Goal: Task Accomplishment & Management: Use online tool/utility

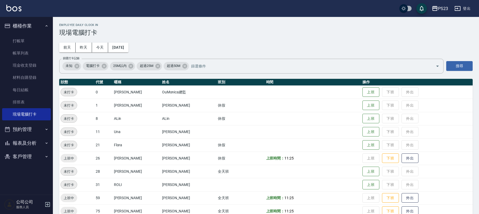
scroll to position [36, 0]
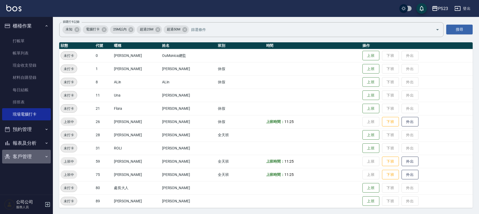
click at [34, 156] on button "客戶管理" at bounding box center [26, 157] width 49 height 14
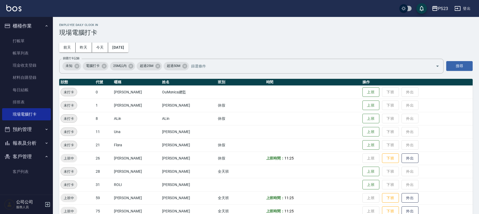
click at [21, 181] on ul "櫃檯作業 打帳單 帳單列表 現金收支登錄 材料自購登錄 每日結帳 排班表 現場電腦打卡 預約管理 預約管理 單日預約紀錄 單週預約紀錄 報表及分析 報表目錄 …" at bounding box center [26, 99] width 49 height 165
click at [24, 174] on link "客戶列表" at bounding box center [26, 171] width 49 height 12
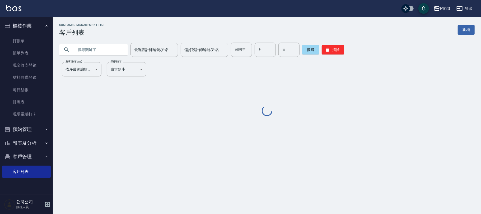
click at [94, 38] on div "最近設計師編號/姓名 最近設計師編號/姓名 偏好設計師編號/姓名 偏好設計師編號/姓名 民國年 民國年 月 月 日 日 搜尋 清除" at bounding box center [264, 46] width 422 height 21
click at [94, 45] on input "text" at bounding box center [99, 50] width 50 height 14
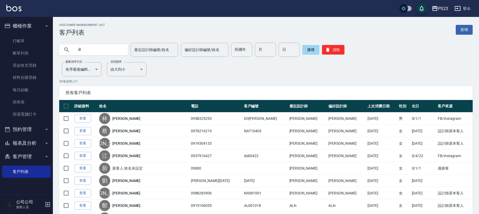
type input "卓"
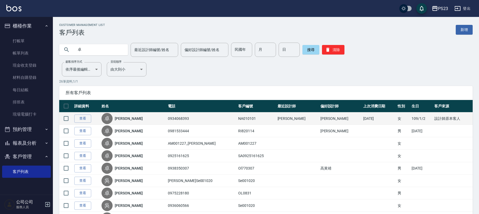
click at [128, 119] on link "[PERSON_NAME]" at bounding box center [129, 118] width 28 height 5
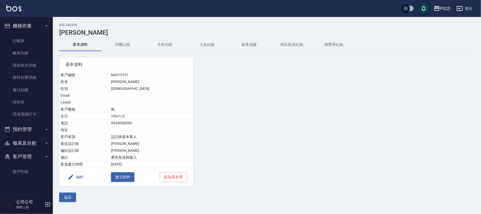
drag, startPoint x: 201, startPoint y: 48, endPoint x: 208, endPoint y: 50, distance: 7.1
click at [202, 47] on button "入金紀錄" at bounding box center [207, 44] width 42 height 13
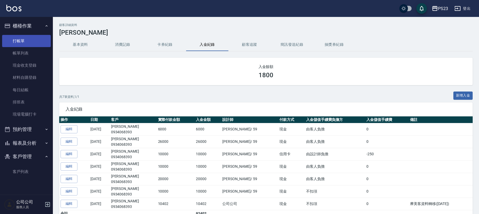
click at [20, 41] on link "打帳單" at bounding box center [26, 41] width 49 height 12
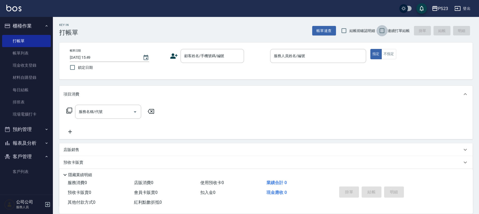
click at [380, 29] on input "連續打單結帳" at bounding box center [381, 30] width 11 height 11
checkbox input "true"
click at [216, 54] on input "顧客姓名/手機號碼/編號" at bounding box center [208, 55] width 51 height 9
